Goal: Information Seeking & Learning: Learn about a topic

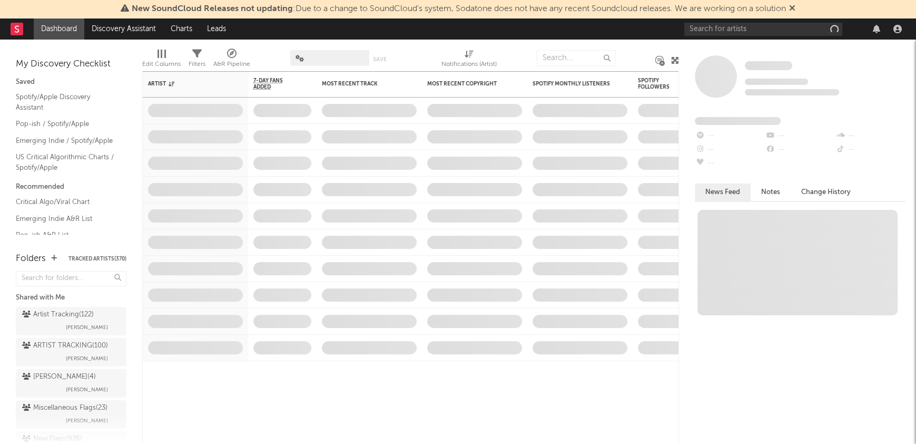
click at [689, 14] on span "New SoundCloud Releases not updating : Due to a change to SoundCloud's system, …" at bounding box center [458, 9] width 675 height 13
click at [703, 23] on input "text" at bounding box center [764, 29] width 158 height 13
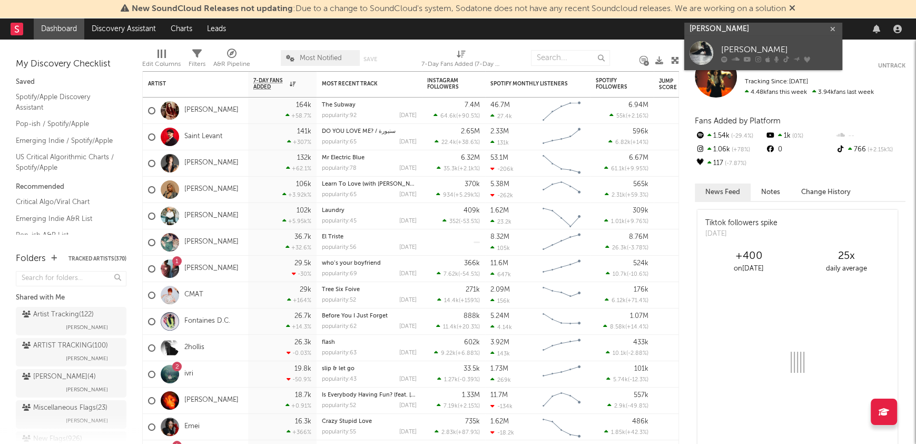
type input "[PERSON_NAME]"
click at [784, 45] on div "[PERSON_NAME]" at bounding box center [779, 50] width 116 height 13
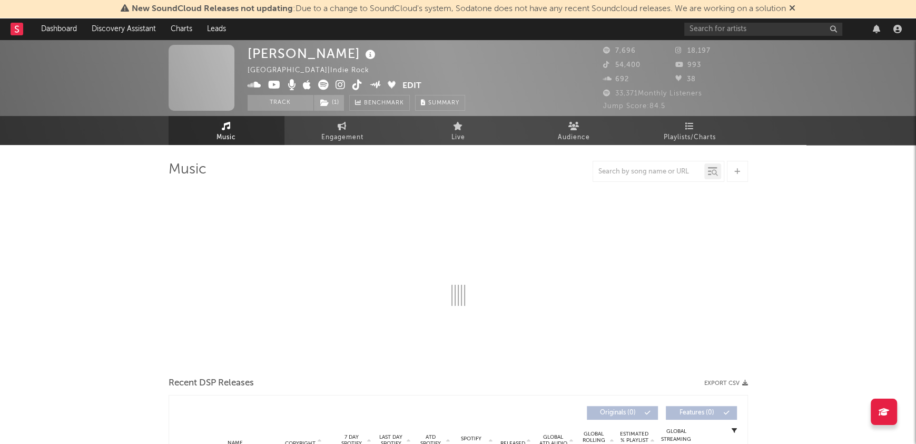
click at [796, 8] on icon at bounding box center [792, 8] width 6 height 8
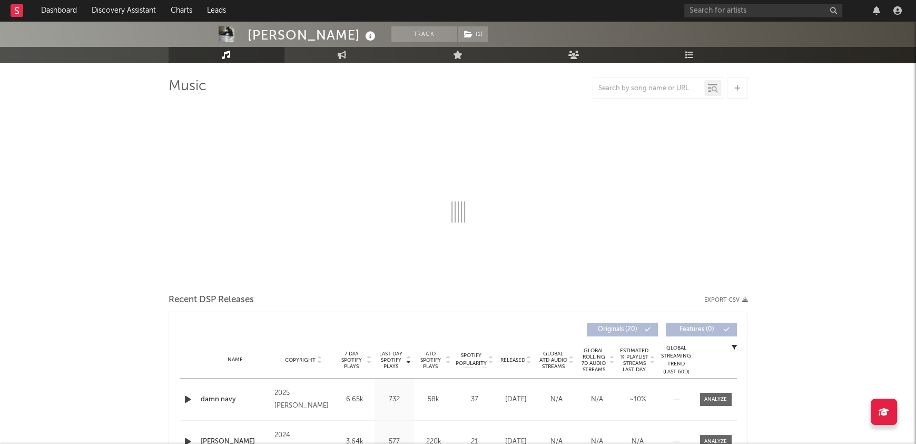
select select "1w"
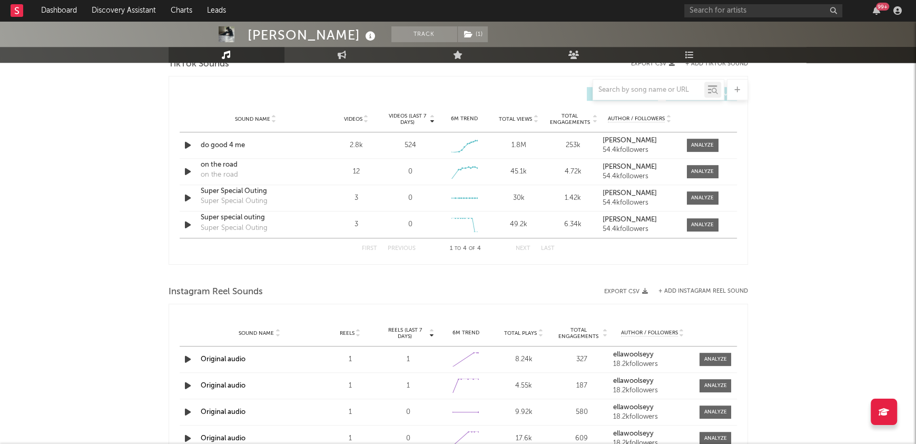
scroll to position [752, 0]
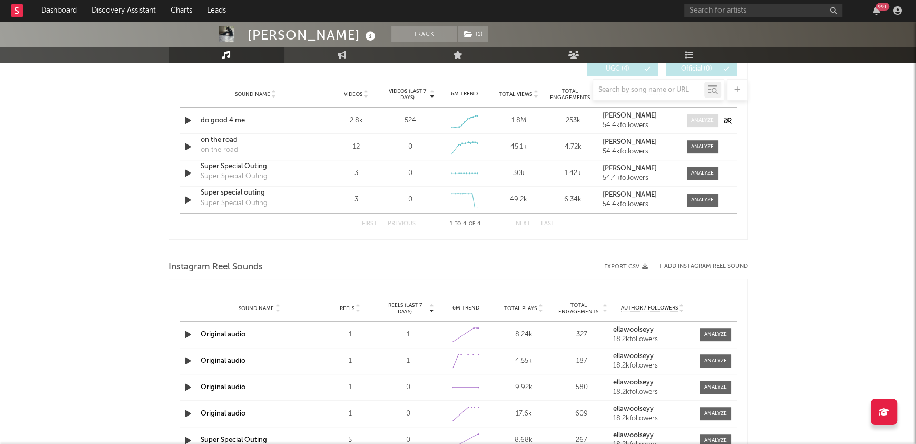
click at [698, 119] on div at bounding box center [702, 120] width 23 height 8
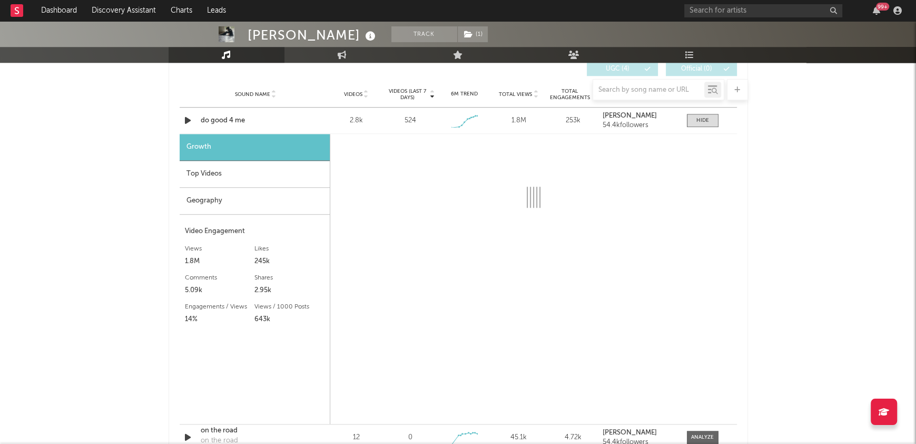
select select "1w"
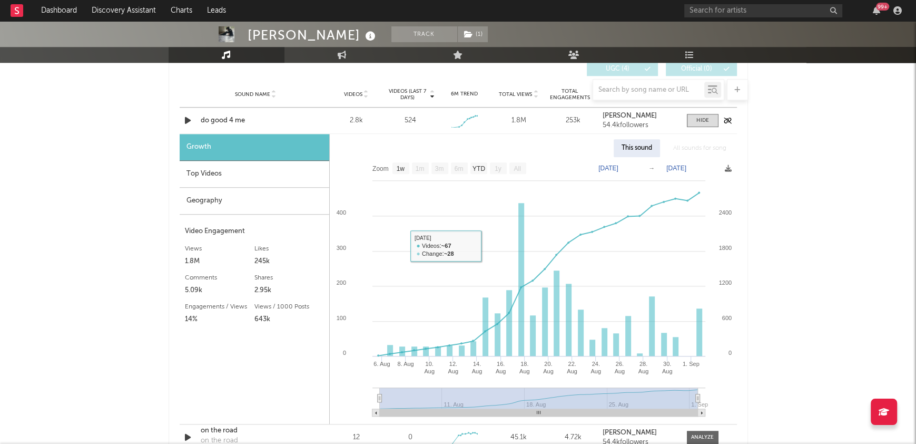
click at [224, 122] on div "do good 4 me" at bounding box center [256, 120] width 110 height 11
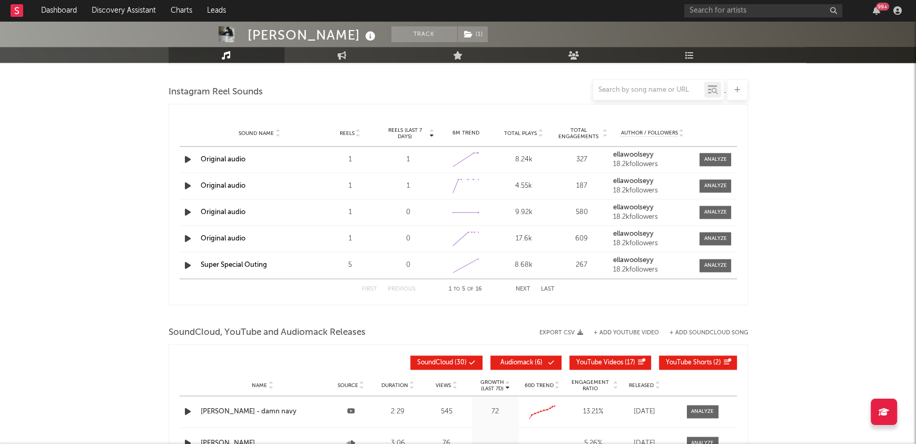
scroll to position [1216, 0]
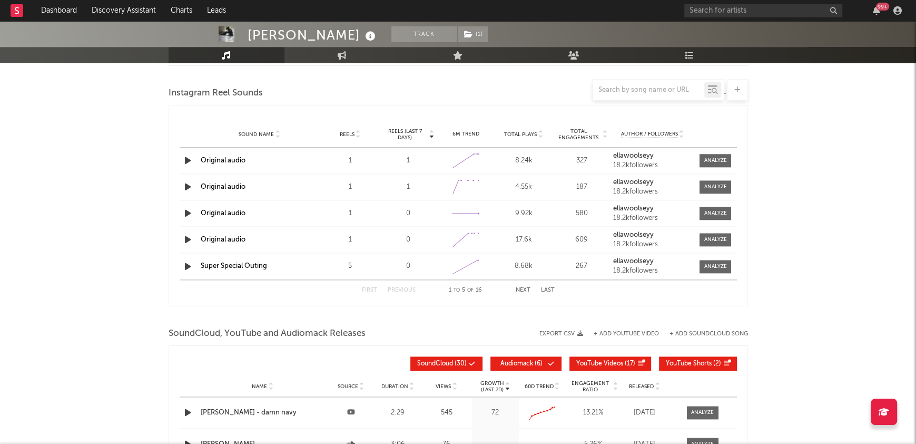
click at [520, 155] on div "8.24k" at bounding box center [523, 160] width 53 height 11
click at [526, 186] on div "4.55k" at bounding box center [523, 187] width 53 height 11
click at [526, 204] on div "Sound Name Original audio Reels 1 Reels (last 7 days) 0 6M Trend Created with H…" at bounding box center [459, 213] width 558 height 26
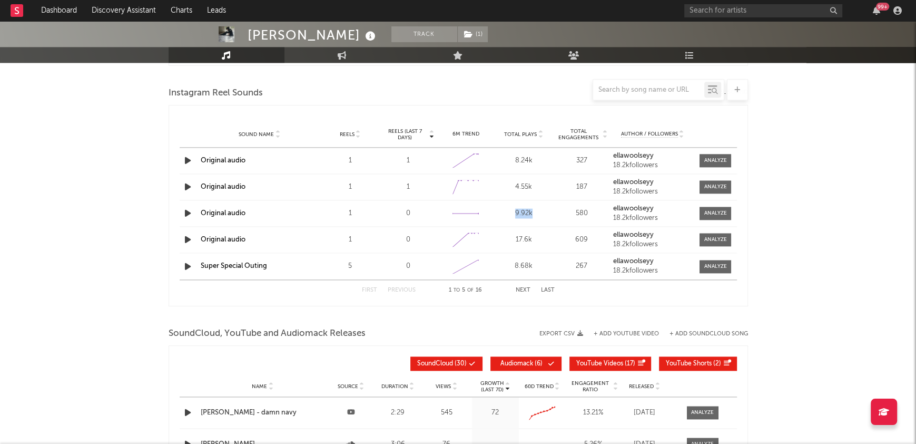
click at [526, 204] on div "Sound Name Original audio Reels 1 Reels (last 7 days) 0 6M Trend Created with H…" at bounding box center [459, 213] width 558 height 26
click at [526, 237] on div "17.6k" at bounding box center [523, 239] width 53 height 11
click at [526, 266] on div "8.68k" at bounding box center [523, 266] width 53 height 11
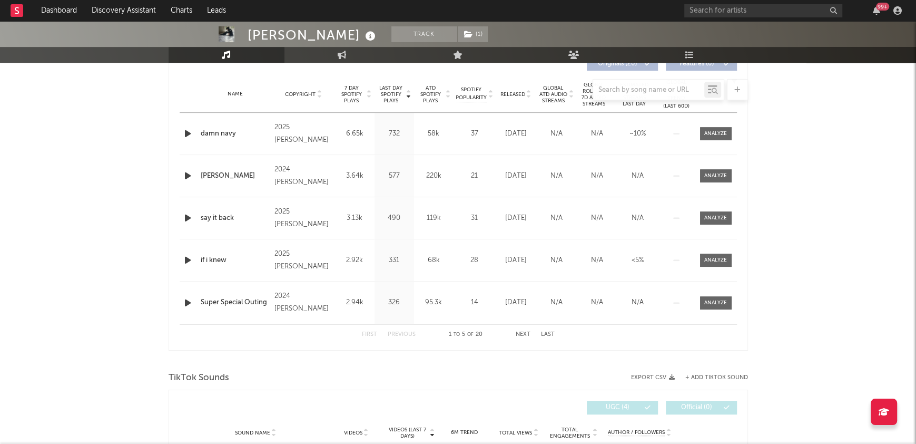
scroll to position [0, 0]
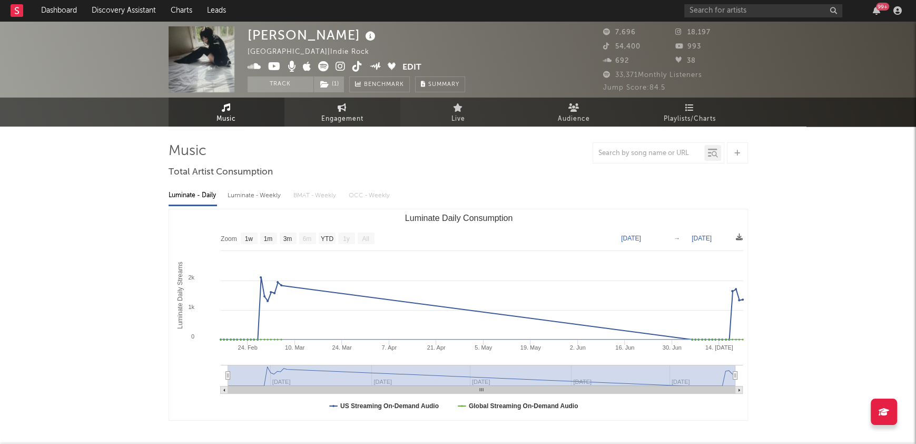
click at [342, 102] on link "Engagement" at bounding box center [343, 111] width 116 height 29
select select "1w"
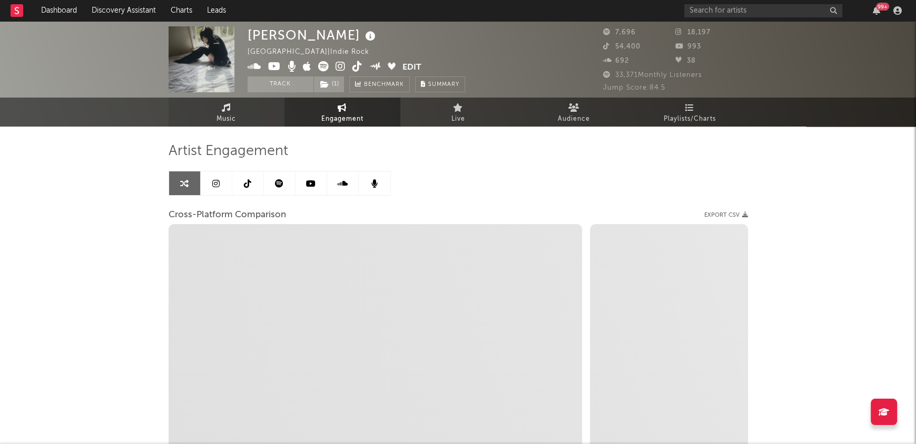
click at [231, 115] on span "Music" at bounding box center [226, 119] width 19 height 13
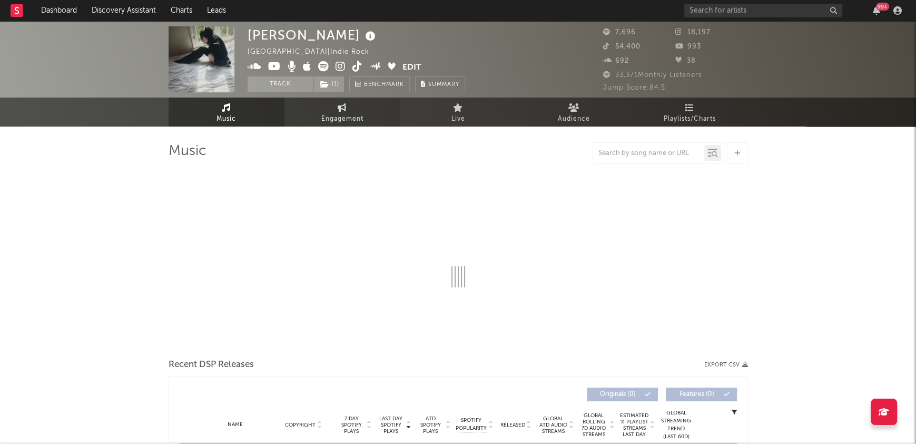
click at [361, 111] on link "Engagement" at bounding box center [343, 111] width 116 height 29
select select "1w"
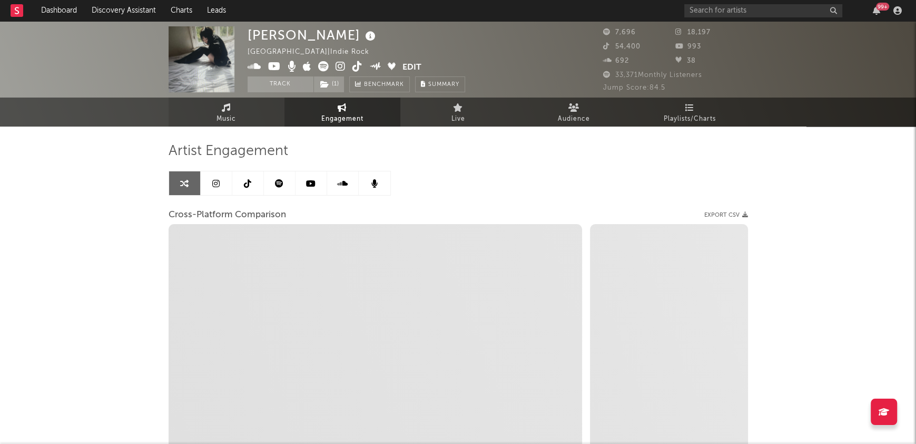
click at [229, 106] on icon at bounding box center [226, 107] width 9 height 8
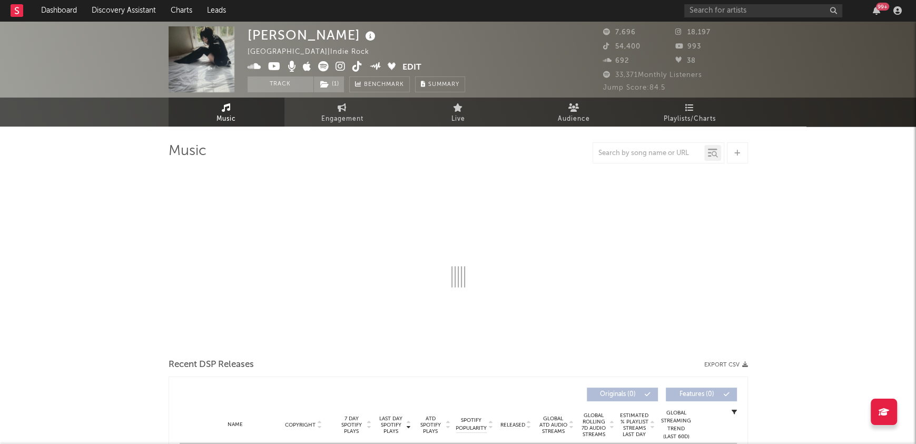
select select "1w"
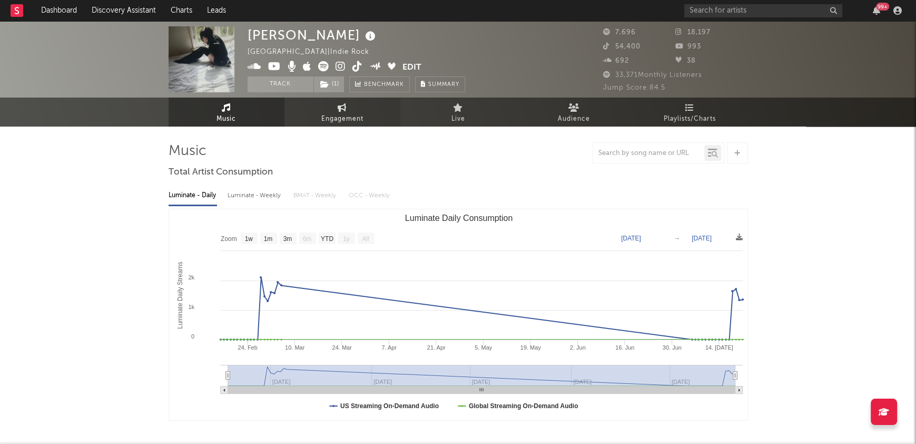
click at [331, 106] on link "Engagement" at bounding box center [343, 111] width 116 height 29
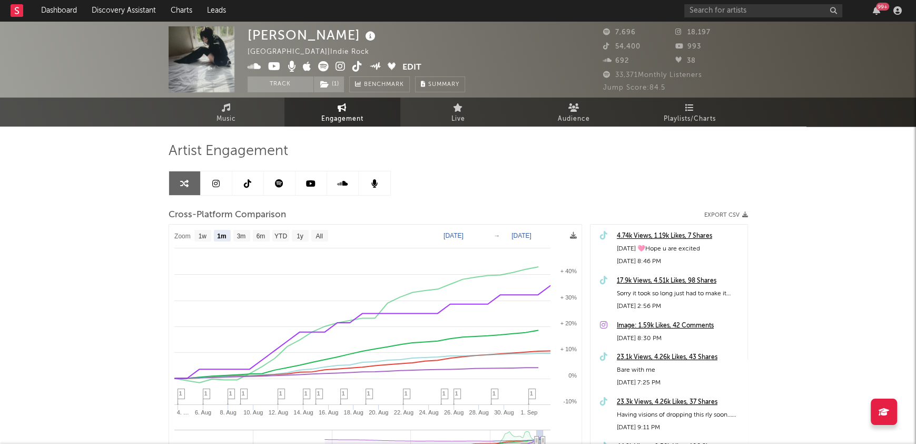
select select "1m"
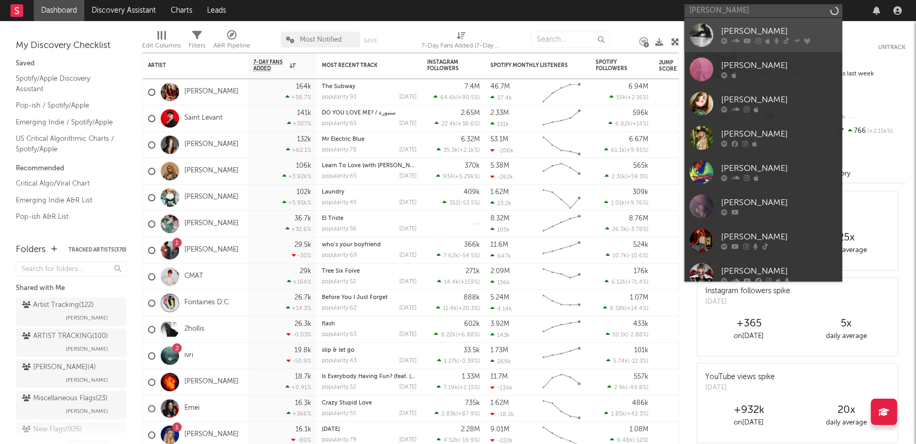
type input "[PERSON_NAME]"
click at [769, 25] on div "[PERSON_NAME]" at bounding box center [779, 31] width 116 height 13
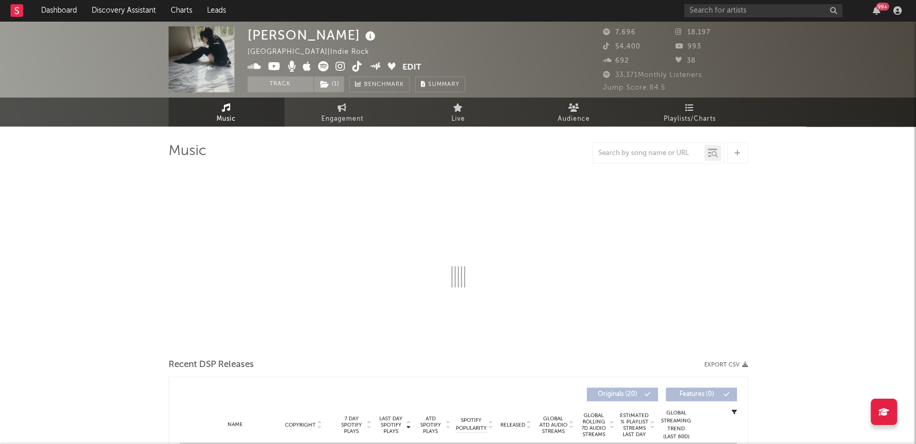
select select "1w"
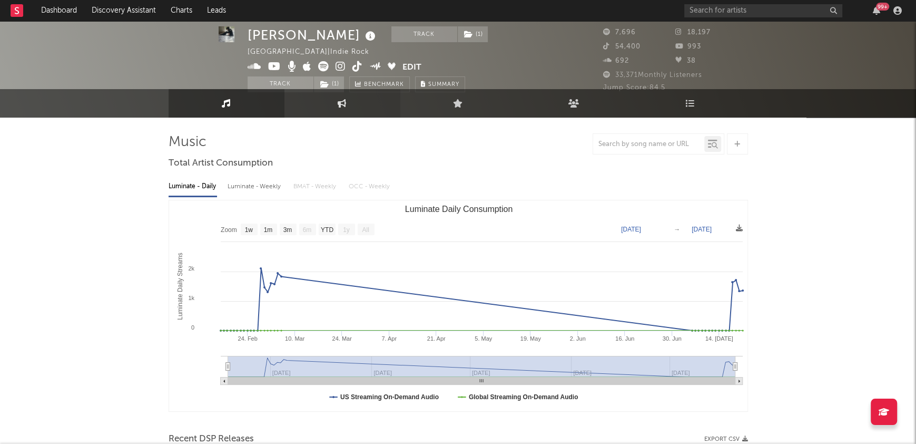
scroll to position [1, 0]
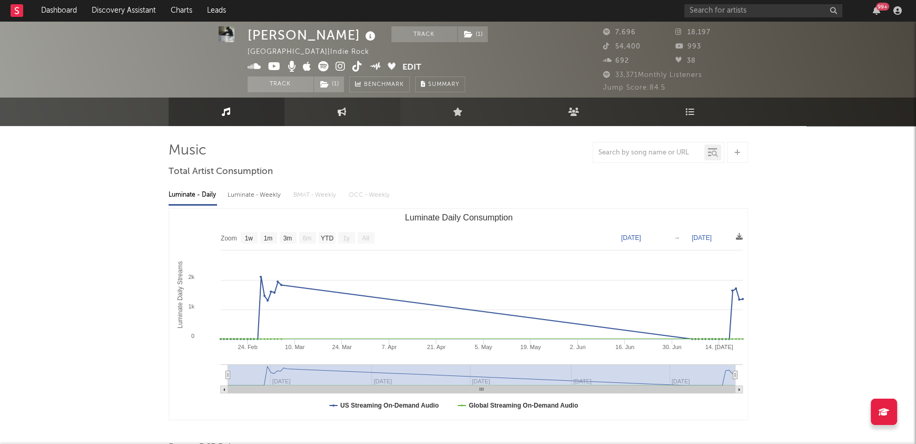
click at [329, 116] on link "Engagement" at bounding box center [343, 111] width 116 height 28
select select "1w"
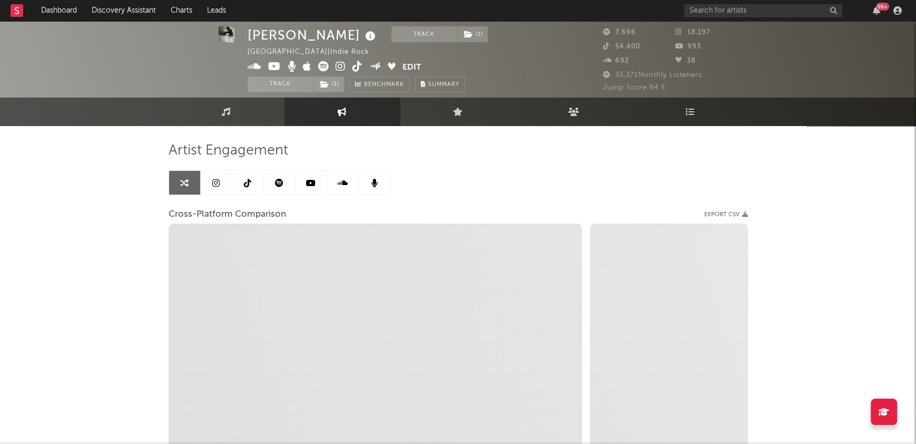
select select "1m"
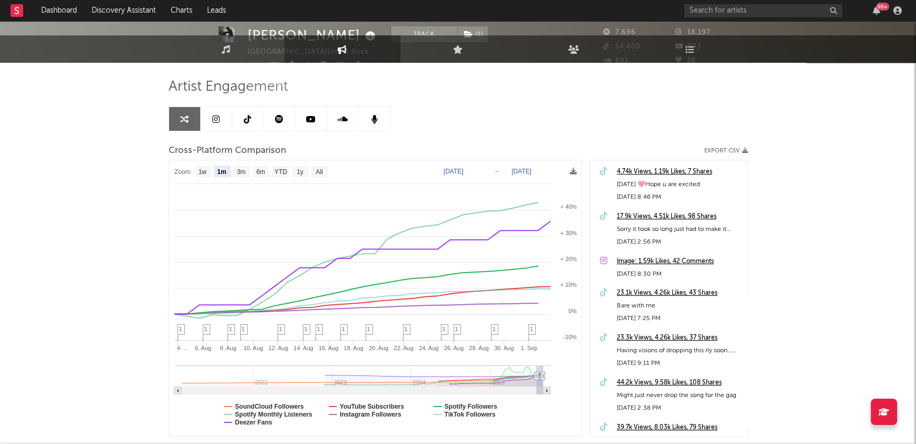
scroll to position [70, 0]
